Goal: Transaction & Acquisition: Purchase product/service

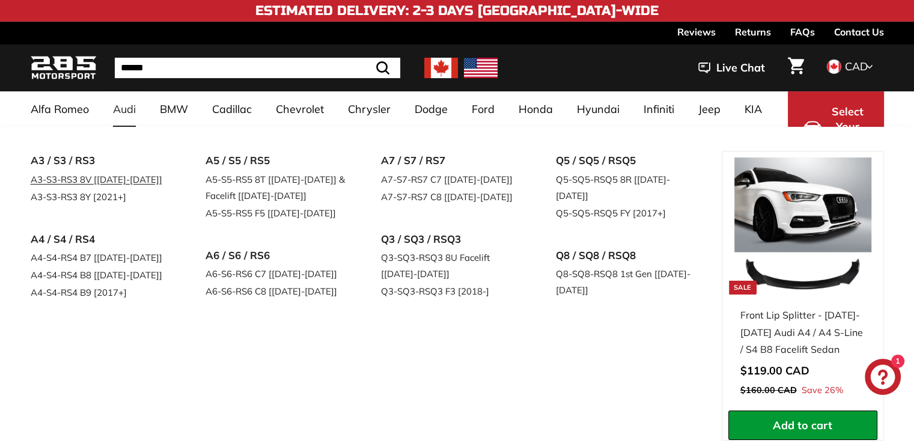
click at [90, 178] on link "A3-S3-RS3 8V [[DATE]-[DATE]]" at bounding box center [102, 179] width 142 height 17
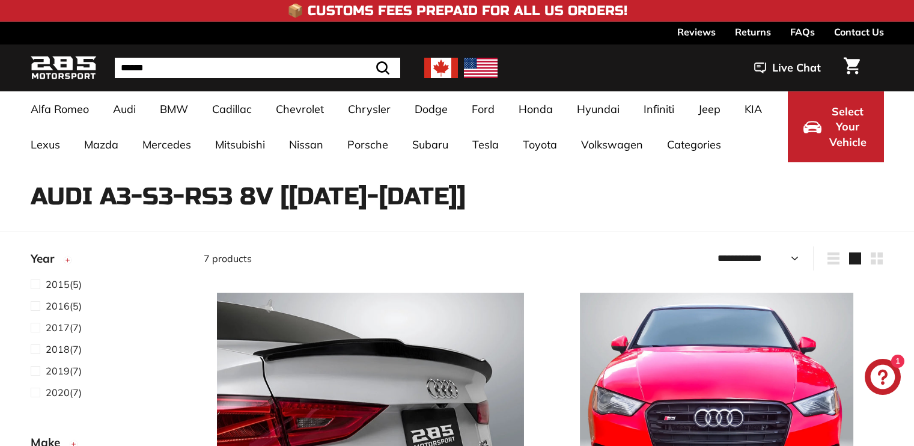
select select "**********"
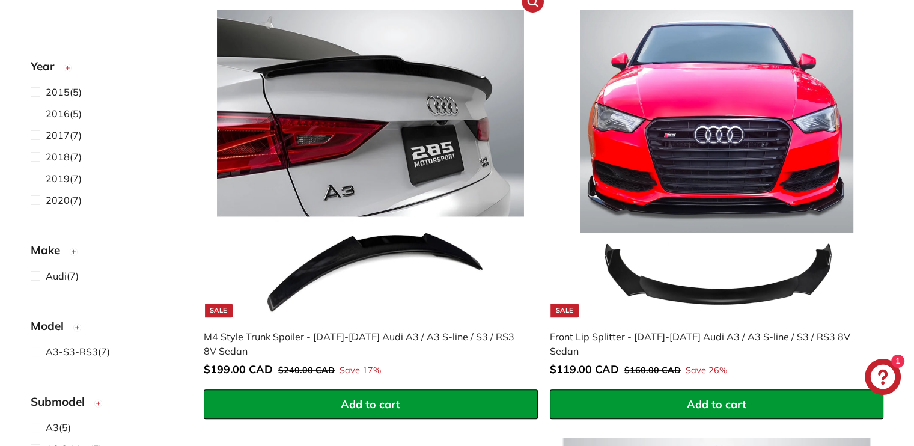
scroll to position [282, 0]
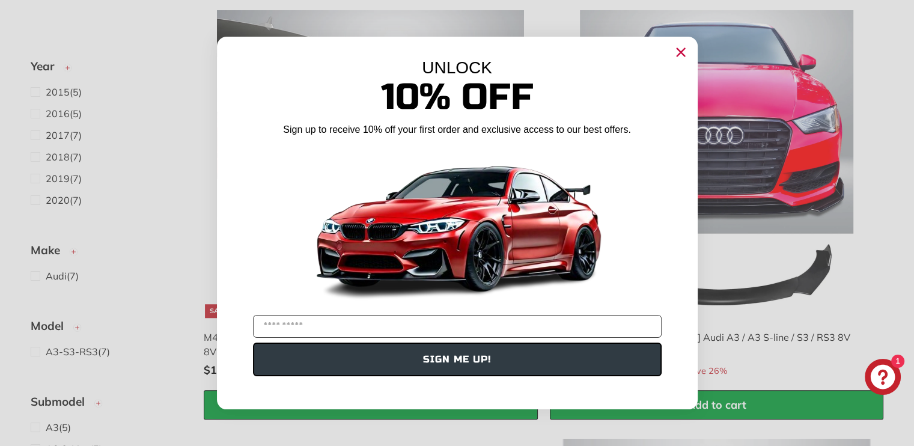
click at [684, 54] on circle "Close dialog" at bounding box center [680, 52] width 18 height 18
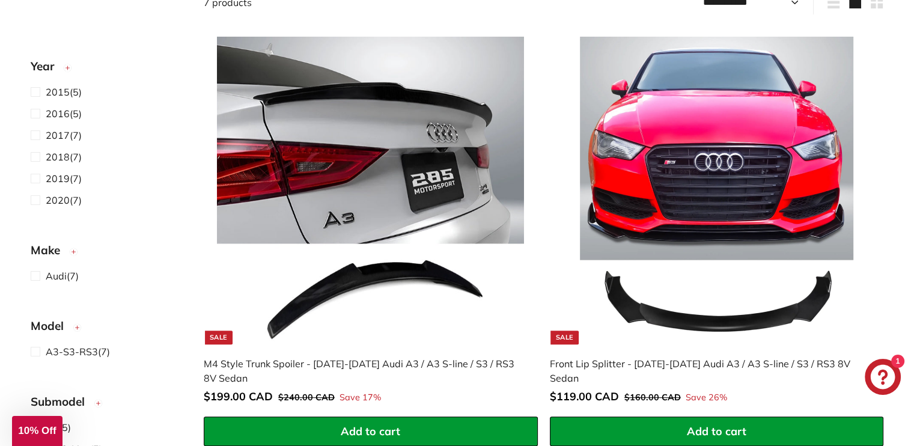
scroll to position [257, 0]
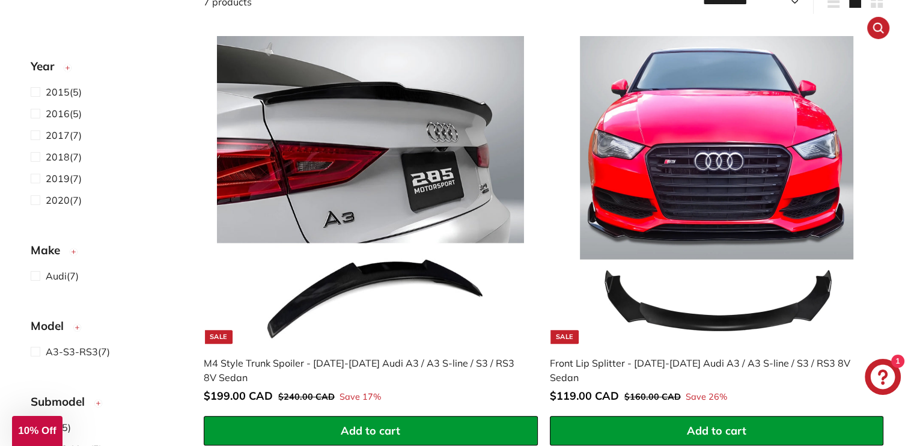
click at [597, 359] on div "Front Lip Splitter - [DATE]-[DATE] Audi A3 / A3 S-line / S3 / RS3 8V Sedan" at bounding box center [711, 370] width 322 height 29
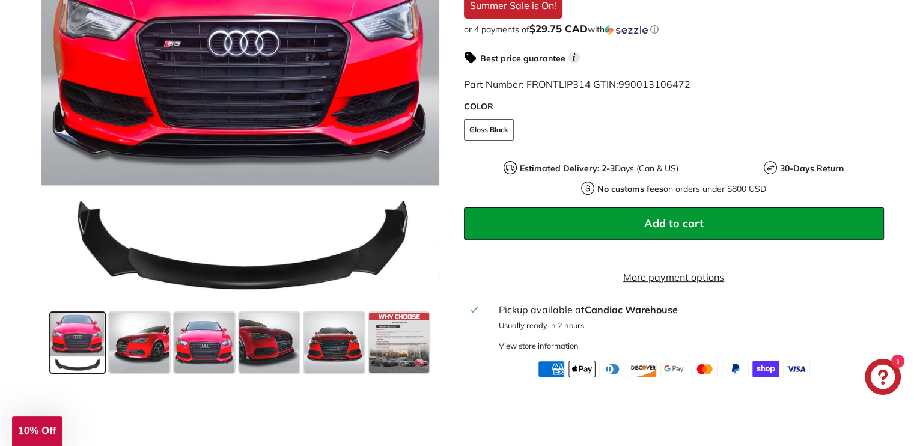
scroll to position [349, 0]
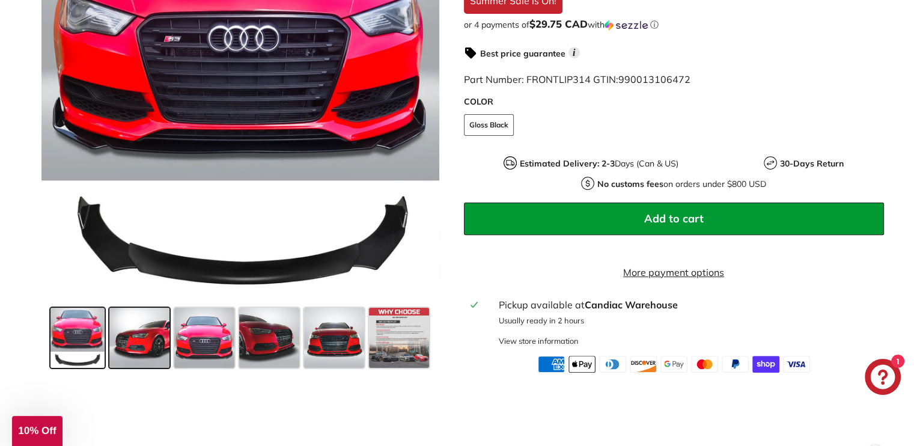
click at [144, 347] on span at bounding box center [139, 338] width 60 height 60
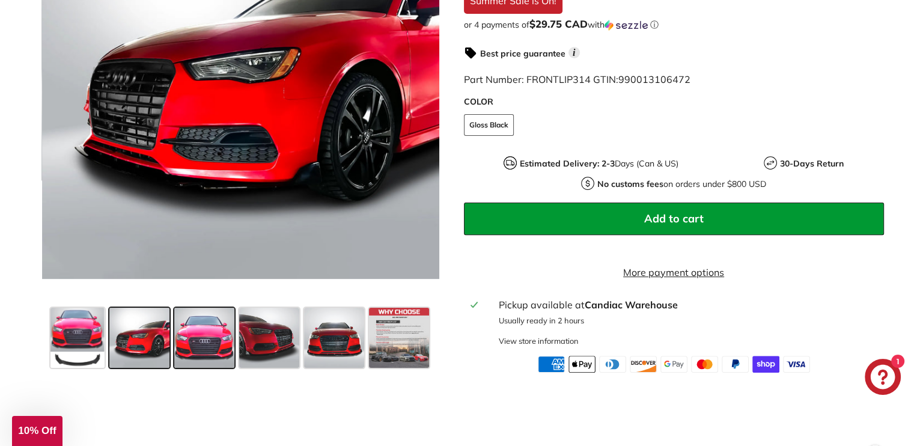
click at [185, 335] on span at bounding box center [204, 338] width 60 height 60
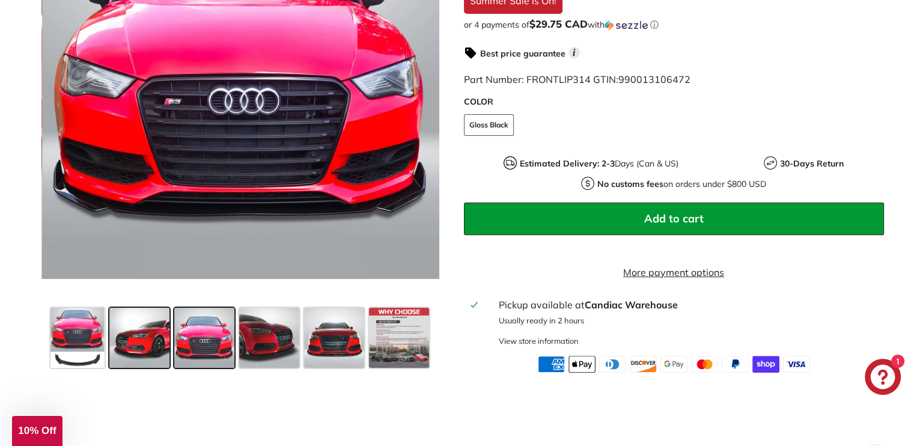
click at [127, 340] on span at bounding box center [139, 338] width 60 height 60
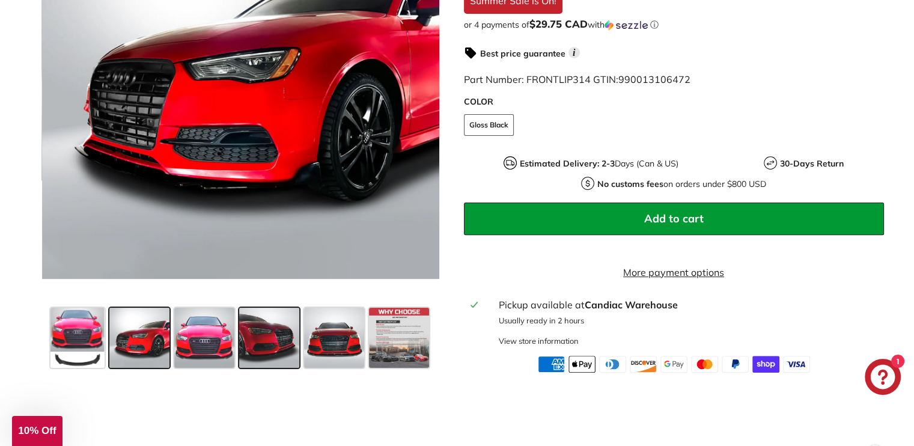
click at [262, 329] on span at bounding box center [269, 338] width 60 height 60
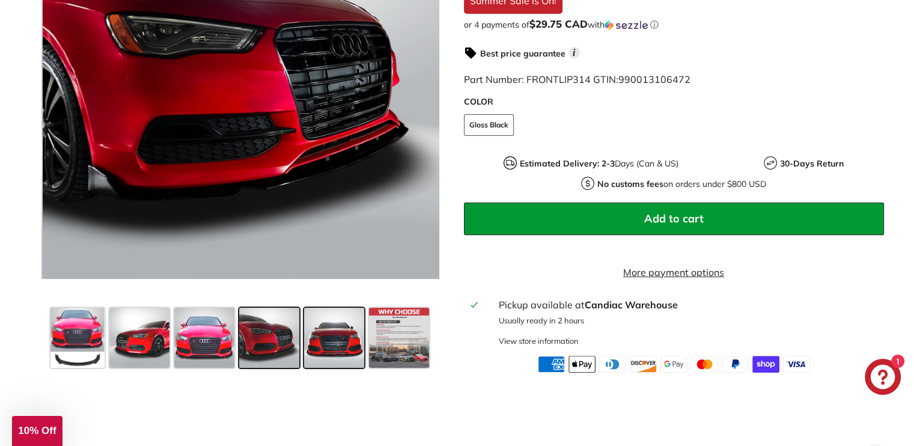
click at [303, 343] on div at bounding box center [334, 337] width 65 height 65
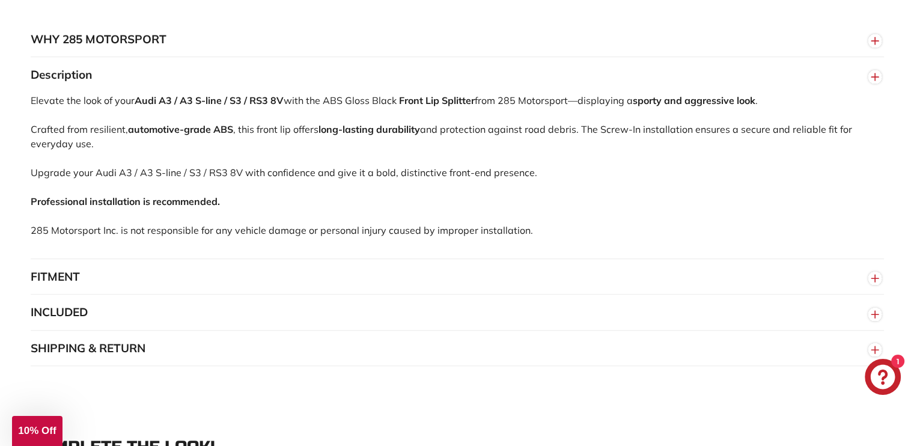
scroll to position [761, 0]
click at [130, 271] on button "FITMENT" at bounding box center [457, 276] width 853 height 36
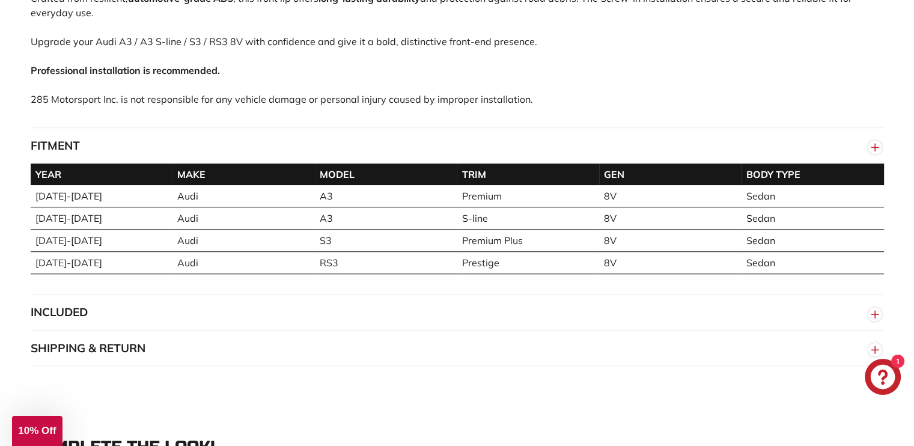
click at [108, 306] on button "INCLUDED" at bounding box center [457, 312] width 853 height 36
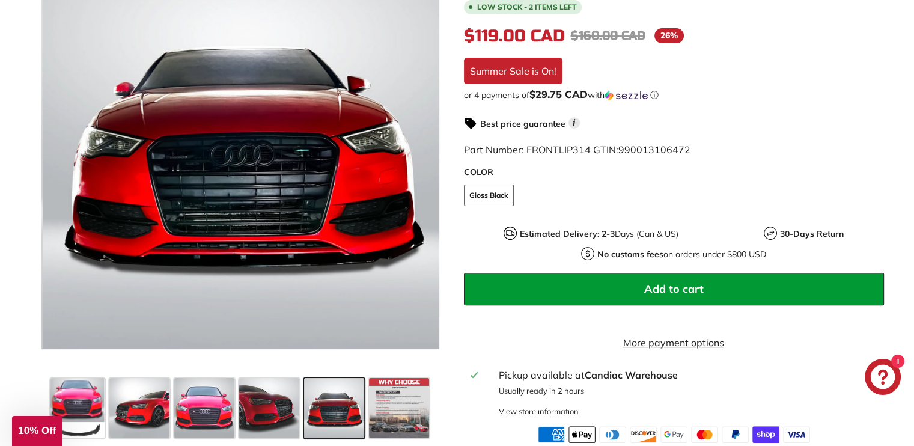
scroll to position [279, 0]
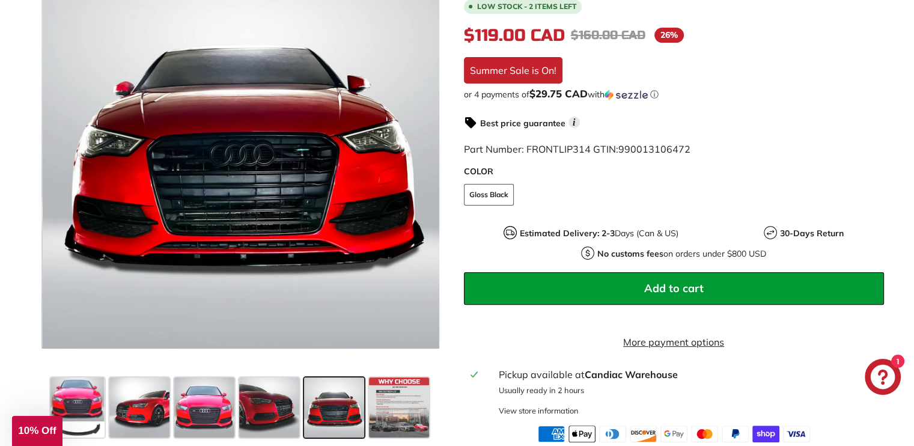
click at [677, 272] on button "Add to cart" at bounding box center [674, 288] width 420 height 32
